Goal: Task Accomplishment & Management: Complete application form

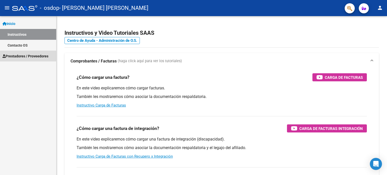
click at [37, 57] on span "Prestadores / Proveedores" at bounding box center [26, 56] width 46 height 6
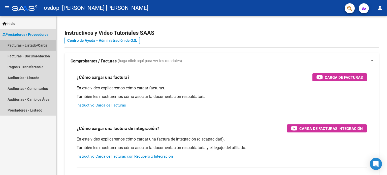
click at [28, 43] on link "Facturas - Listado/Carga" at bounding box center [28, 45] width 56 height 11
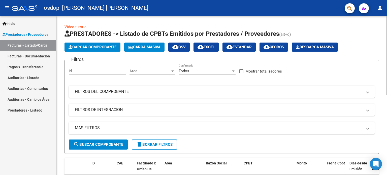
scroll to position [159, 0]
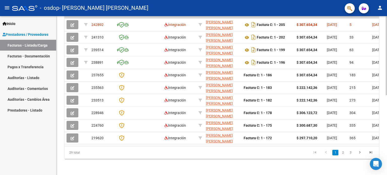
click at [386, 121] on div at bounding box center [385, 95] width 1 height 159
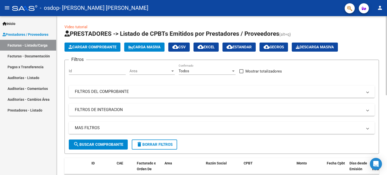
click at [386, 62] on div at bounding box center [385, 95] width 1 height 159
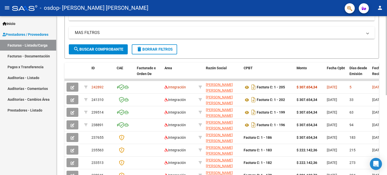
scroll to position [98, 0]
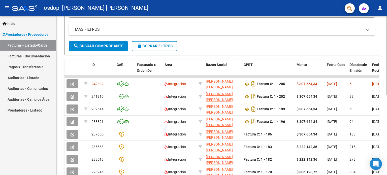
click at [385, 111] on div "Video tutorial PRESTADORES -> Listado de CPBTs Emitidos por Prestadores / Prove…" at bounding box center [222, 76] width 332 height 316
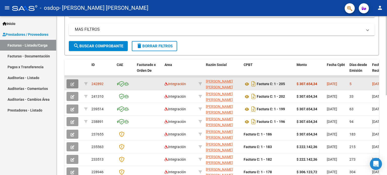
click at [72, 84] on icon "button" at bounding box center [72, 84] width 4 height 4
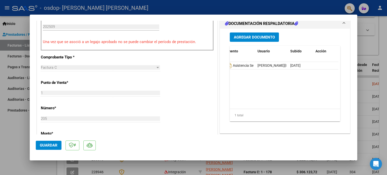
scroll to position [0, 0]
click at [234, 65] on span "5543" at bounding box center [236, 65] width 8 height 4
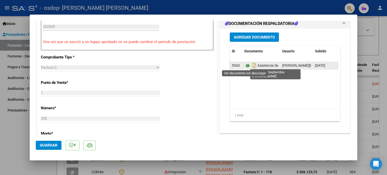
click at [245, 65] on icon at bounding box center [247, 66] width 7 height 6
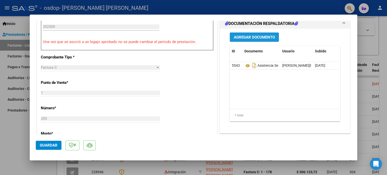
click at [256, 39] on button "Agregar Documento" at bounding box center [254, 36] width 49 height 9
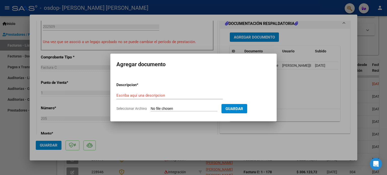
click at [166, 108] on input "Seleccionar Archivo" at bounding box center [184, 108] width 67 height 5
type input "C:\fakepath\CORREGIDA planilla sept Sand.pdf"
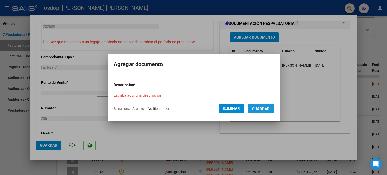
click at [262, 109] on span "Guardar" at bounding box center [261, 108] width 18 height 5
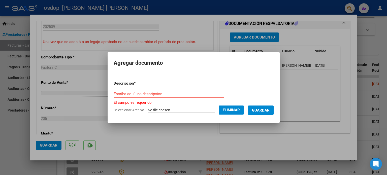
click at [141, 94] on input "Escriba aquí una descripcion" at bounding box center [169, 94] width 110 height 5
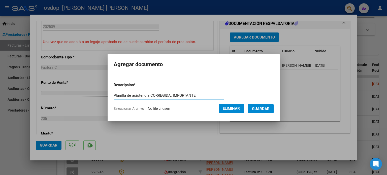
type input "Planilla de asistencia CORREGIDA. IMPORTANTE"
click at [265, 108] on span "Guardar" at bounding box center [261, 108] width 18 height 5
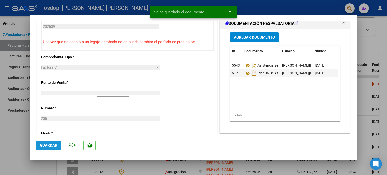
click at [52, 144] on span "Guardar" at bounding box center [49, 145] width 18 height 5
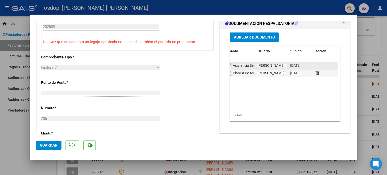
click at [313, 64] on datatable-body-cell at bounding box center [325, 65] width 25 height 7
click at [310, 90] on datatable-body "5543 Asistencia Septiembre Sand Yago [EMAIL_ADDRESS][DOMAIN_NAME] - [PERSON_NAM…" at bounding box center [284, 85] width 109 height 47
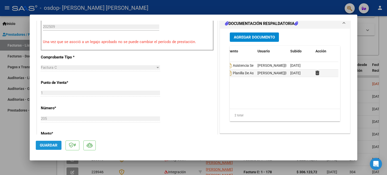
click at [50, 146] on span "Guardar" at bounding box center [49, 145] width 18 height 5
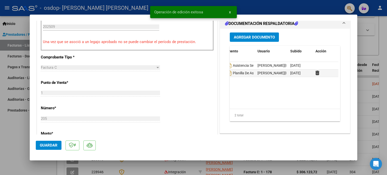
click at [381, 30] on div at bounding box center [193, 87] width 387 height 175
type input "$ 0,00"
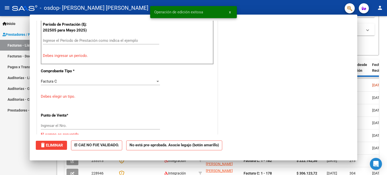
scroll to position [0, 0]
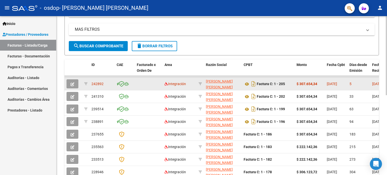
click at [338, 81] on div "[DATE]" at bounding box center [336, 84] width 19 height 6
click at [72, 83] on icon "button" at bounding box center [72, 84] width 4 height 4
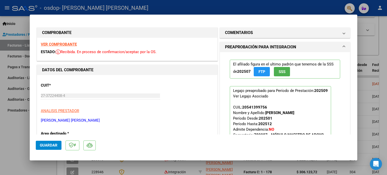
click at [351, 100] on mat-dialog-content "COMPROBANTE VER COMPROBANTE ESTADO: Recibida. En proceso de confirmacion/acepta…" at bounding box center [193, 78] width 327 height 114
click at [352, 101] on mat-dialog-content "COMPROBANTE VER COMPROBANTE ESTADO: Recibida. En proceso de confirmacion/acepta…" at bounding box center [193, 78] width 327 height 114
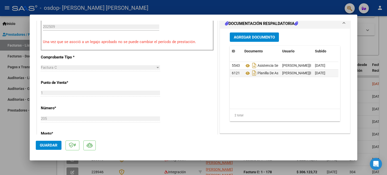
scroll to position [145, 0]
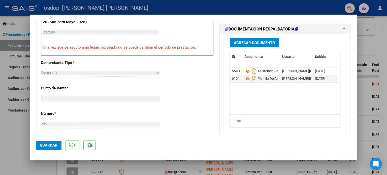
drag, startPoint x: 302, startPoint y: 69, endPoint x: 310, endPoint y: 110, distance: 40.8
click at [310, 110] on datatable-body "5543 Asistencia Septiembre Sand Yago [EMAIL_ADDRESS][DOMAIN_NAME] - [PERSON_NAM…" at bounding box center [284, 90] width 109 height 47
click at [53, 144] on span "Guardar" at bounding box center [49, 145] width 18 height 5
click at [0, 145] on div at bounding box center [193, 87] width 387 height 175
type input "$ 0,00"
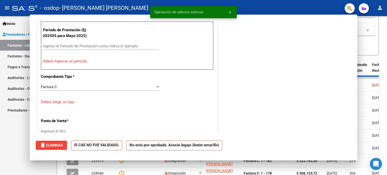
scroll to position [159, 0]
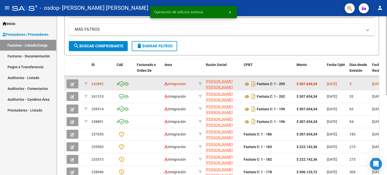
drag, startPoint x: 326, startPoint y: 87, endPoint x: 118, endPoint y: 78, distance: 207.9
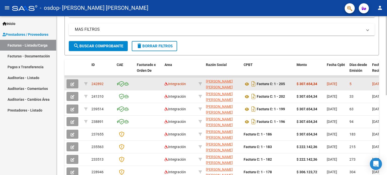
click at [337, 85] on span "[DATE]" at bounding box center [332, 84] width 10 height 4
click at [357, 86] on div "5" at bounding box center [358, 84] width 19 height 6
click at [93, 84] on span "242892" at bounding box center [97, 84] width 12 height 4
click at [75, 82] on button "button" at bounding box center [72, 83] width 12 height 9
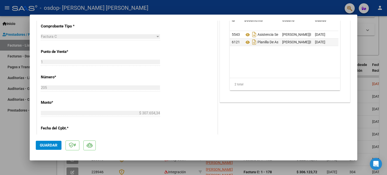
scroll to position [191, 0]
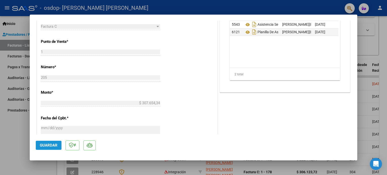
click at [53, 145] on span "Guardar" at bounding box center [49, 145] width 18 height 5
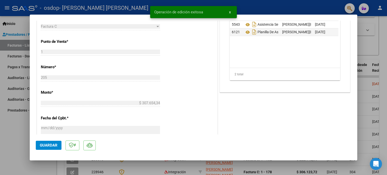
click at [383, 41] on div at bounding box center [193, 87] width 387 height 175
type input "$ 0,00"
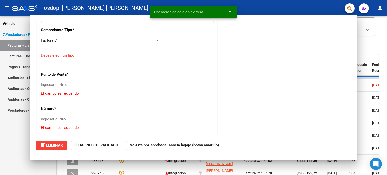
scroll to position [205, 0]
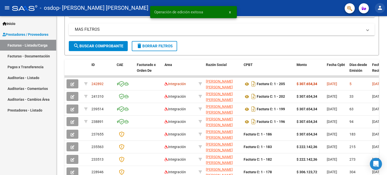
click at [381, 12] on button "person" at bounding box center [380, 8] width 10 height 10
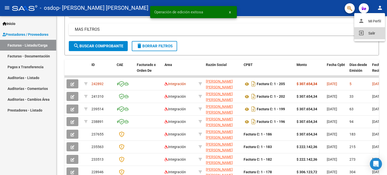
click at [367, 32] on button "exit_to_app Salir" at bounding box center [369, 33] width 31 height 12
